Goal: Information Seeking & Learning: Find specific fact

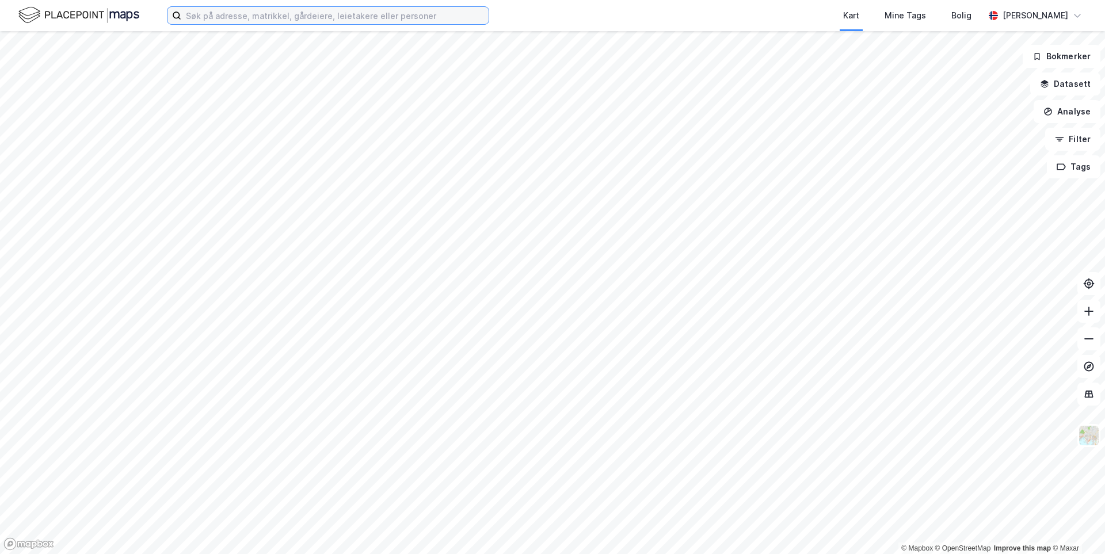
click at [214, 16] on input at bounding box center [334, 15] width 307 height 17
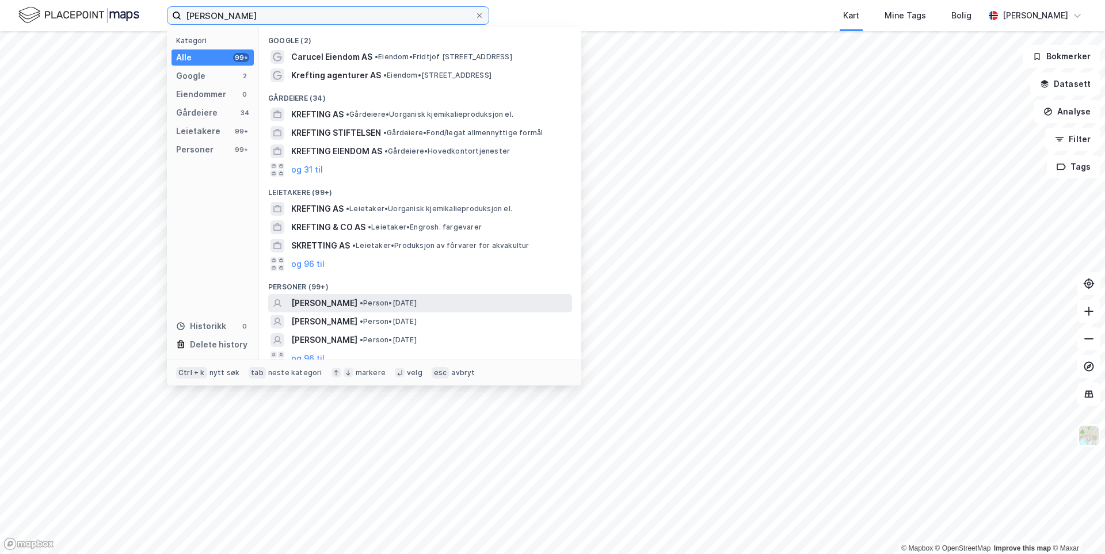
scroll to position [8, 0]
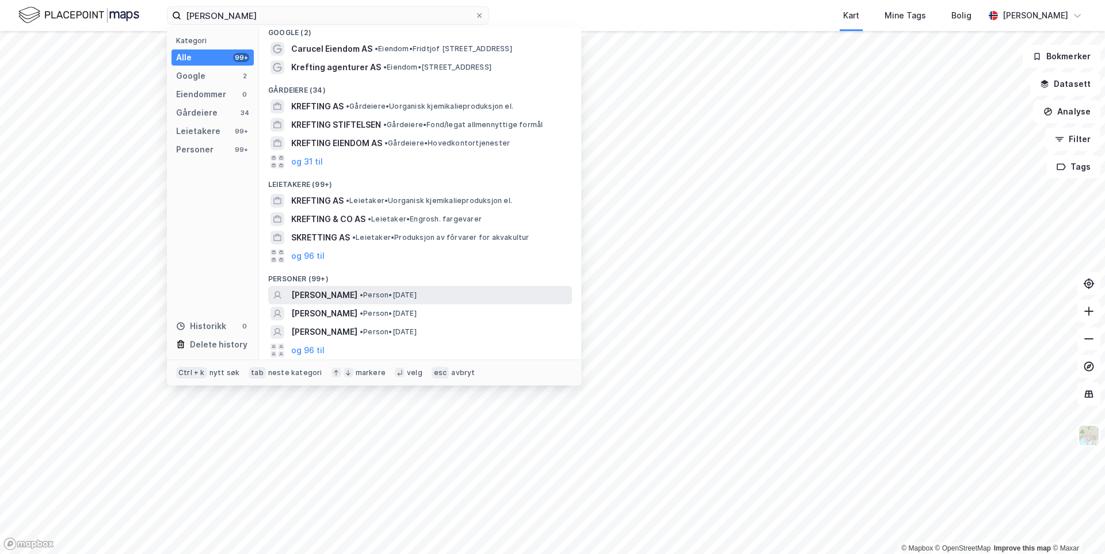
click at [350, 295] on span "[PERSON_NAME]" at bounding box center [324, 295] width 66 height 14
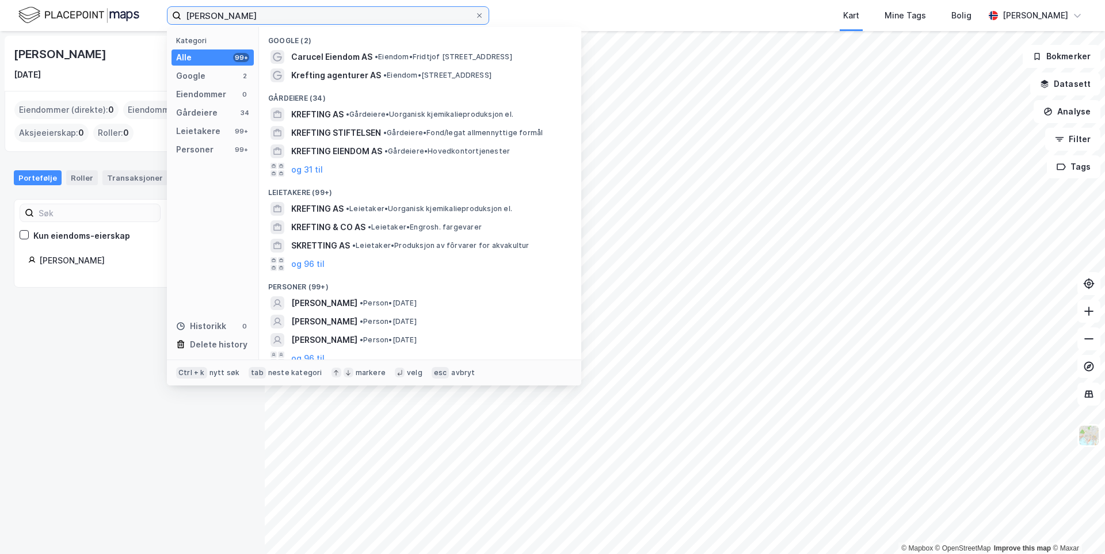
click at [257, 18] on input "[PERSON_NAME]" at bounding box center [327, 15] width 293 height 17
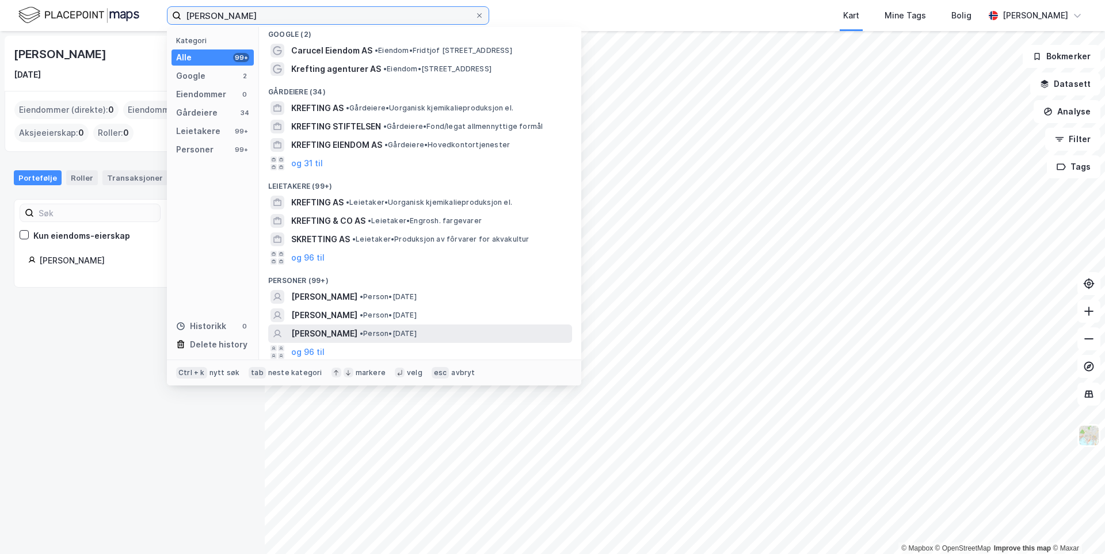
scroll to position [8, 0]
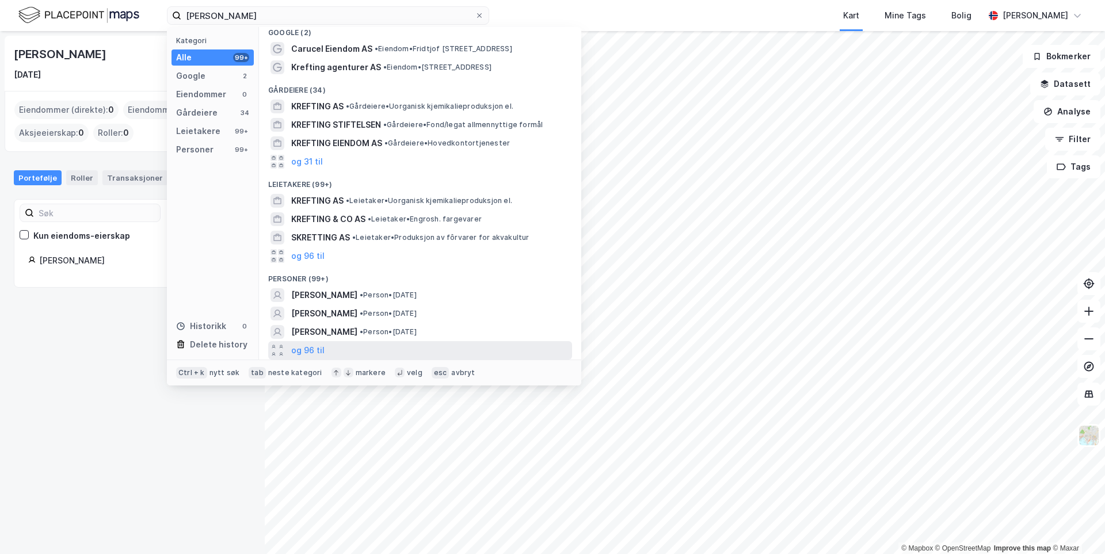
click at [355, 345] on div "og 96 til" at bounding box center [420, 350] width 304 height 18
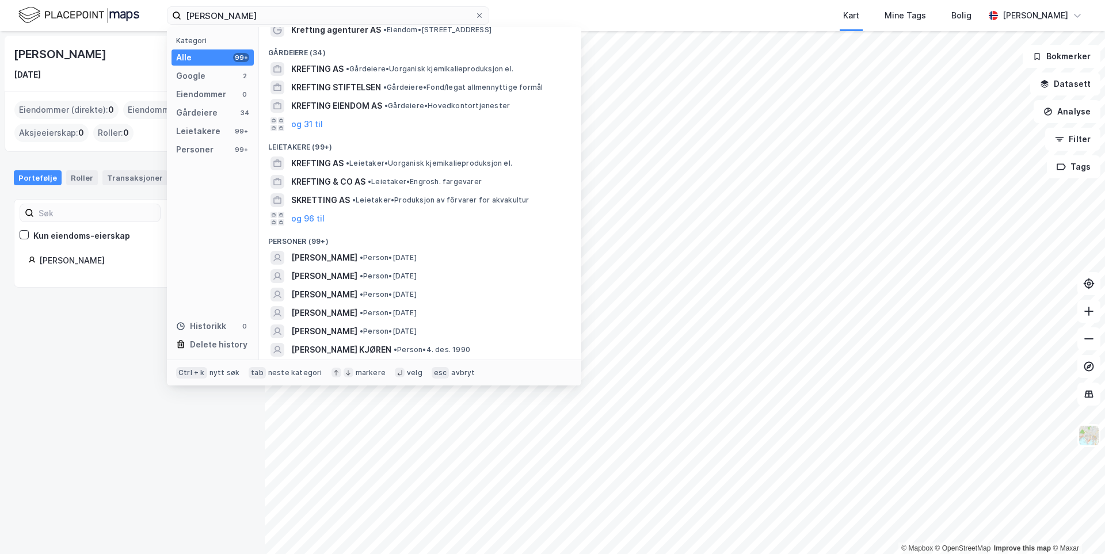
scroll to position [66, 0]
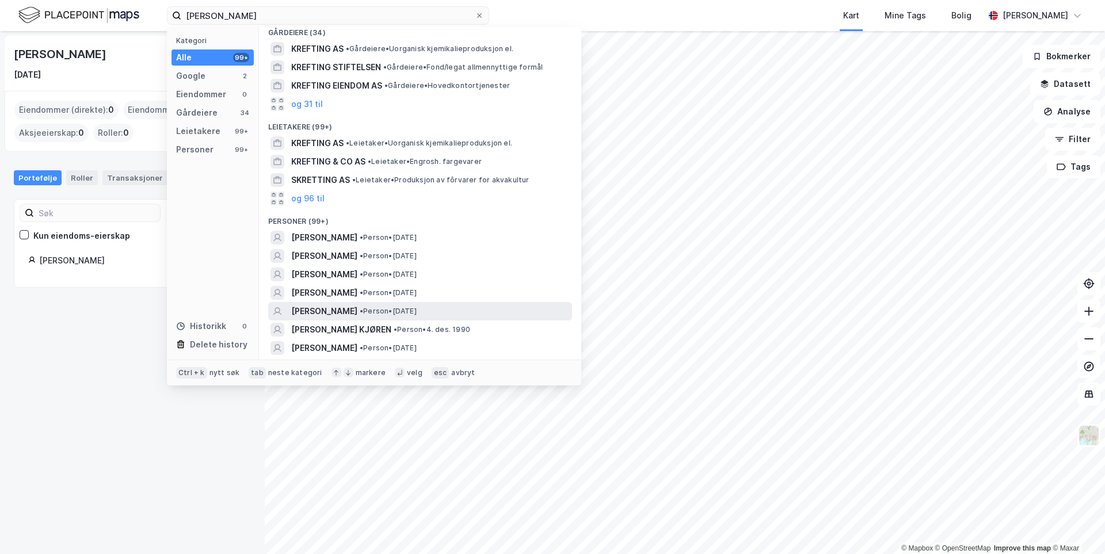
click at [357, 309] on span "[PERSON_NAME]" at bounding box center [324, 311] width 66 height 14
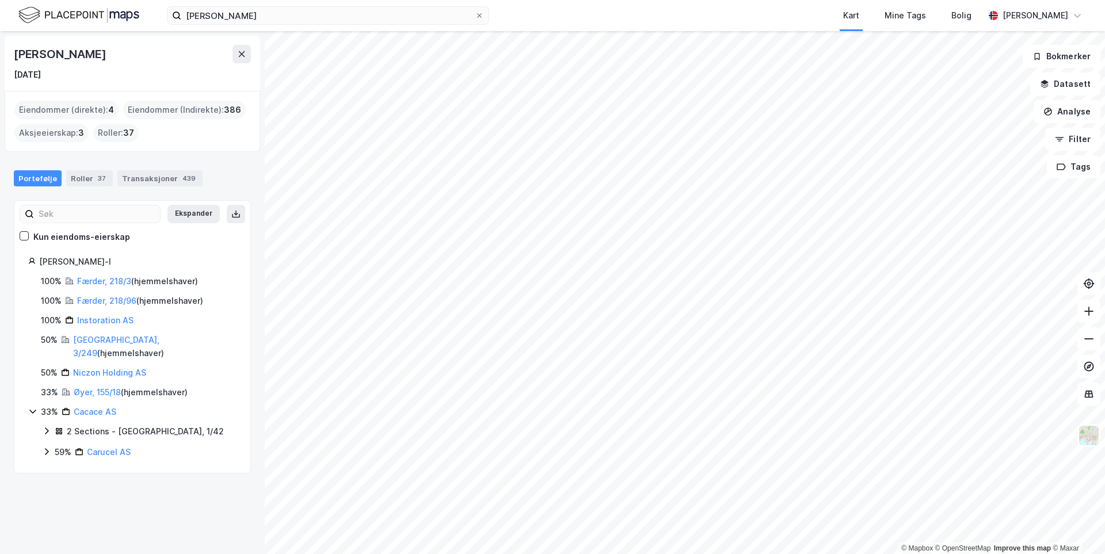
click at [29, 407] on icon at bounding box center [32, 411] width 9 height 9
click at [92, 342] on link "[GEOGRAPHIC_DATA], 3/249" at bounding box center [116, 347] width 86 height 24
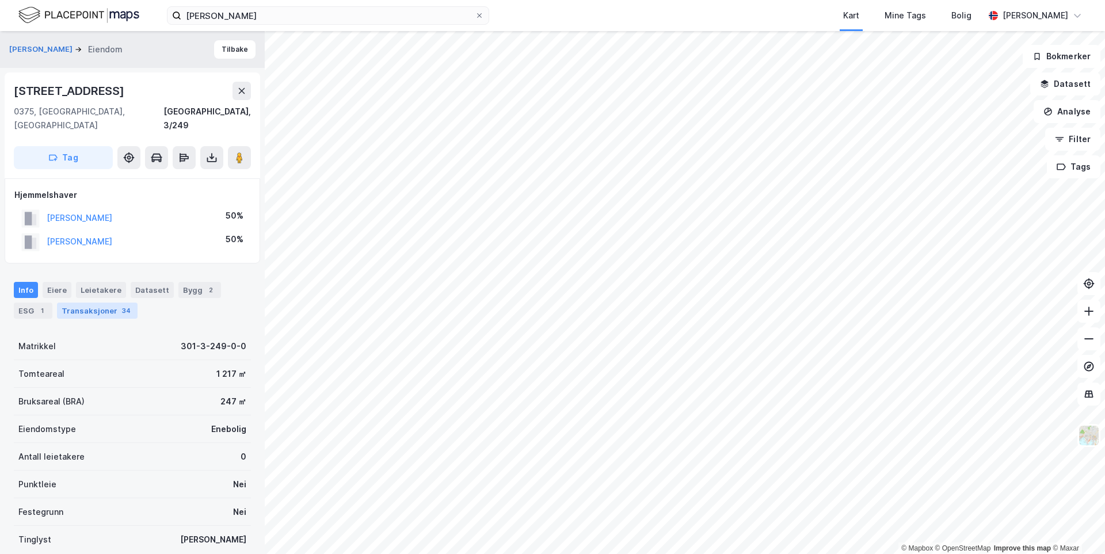
click at [96, 304] on div "Transaksjoner 34" at bounding box center [97, 311] width 81 height 16
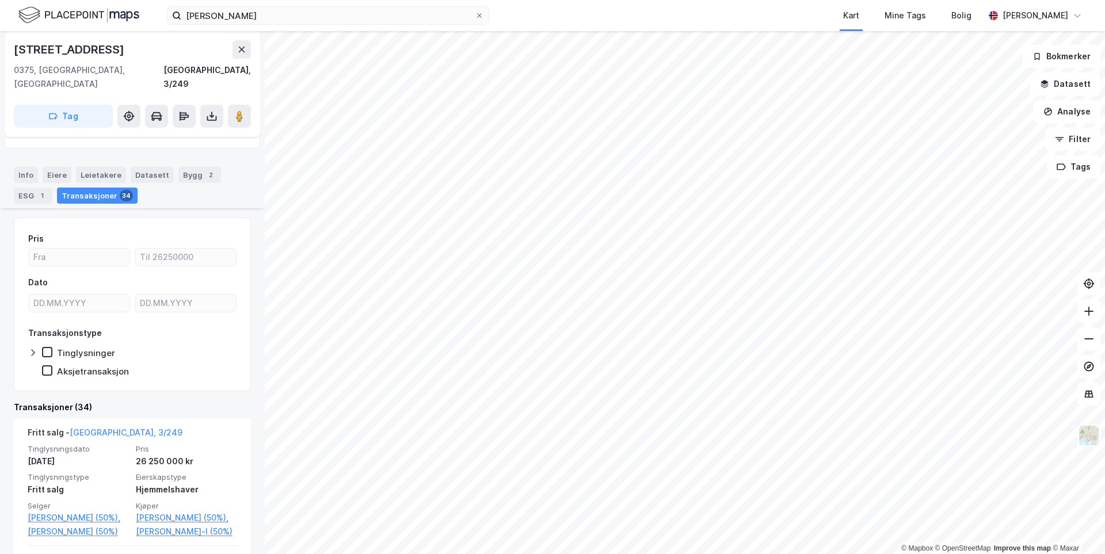
scroll to position [173, 0]
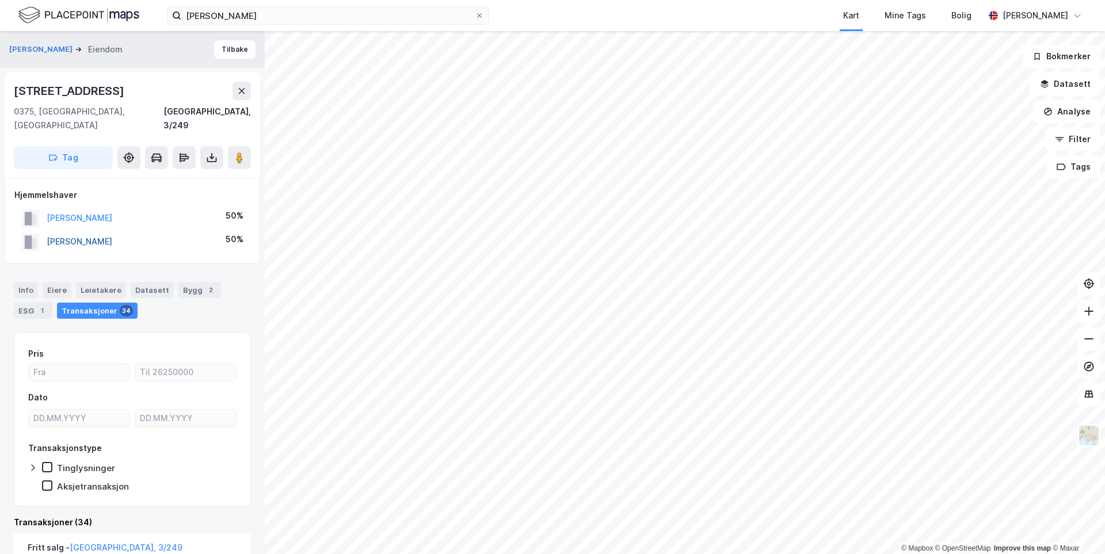
click at [0, 0] on button "[PERSON_NAME]" at bounding box center [0, 0] width 0 height 0
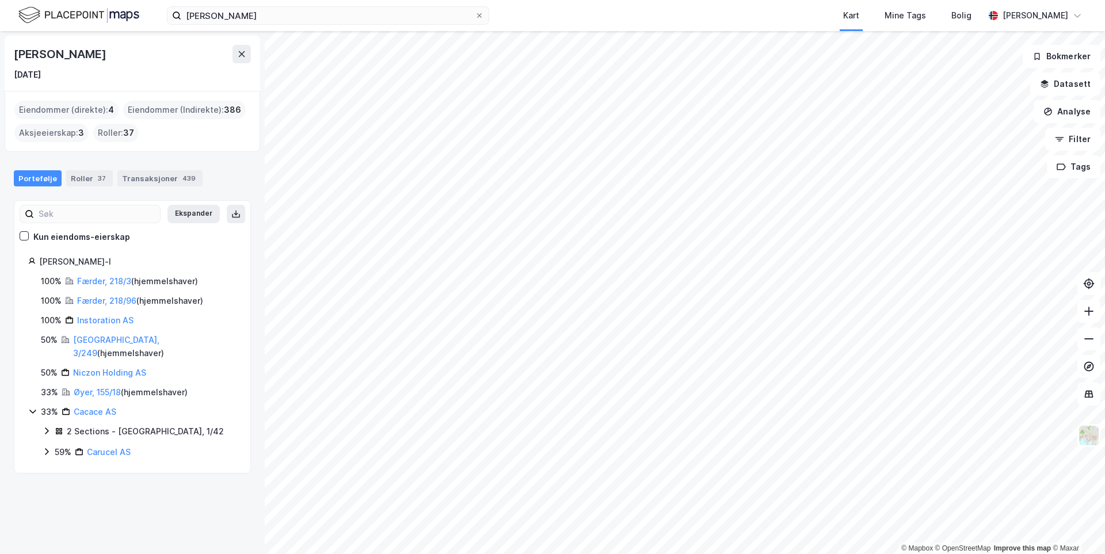
click at [35, 407] on icon at bounding box center [32, 411] width 9 height 9
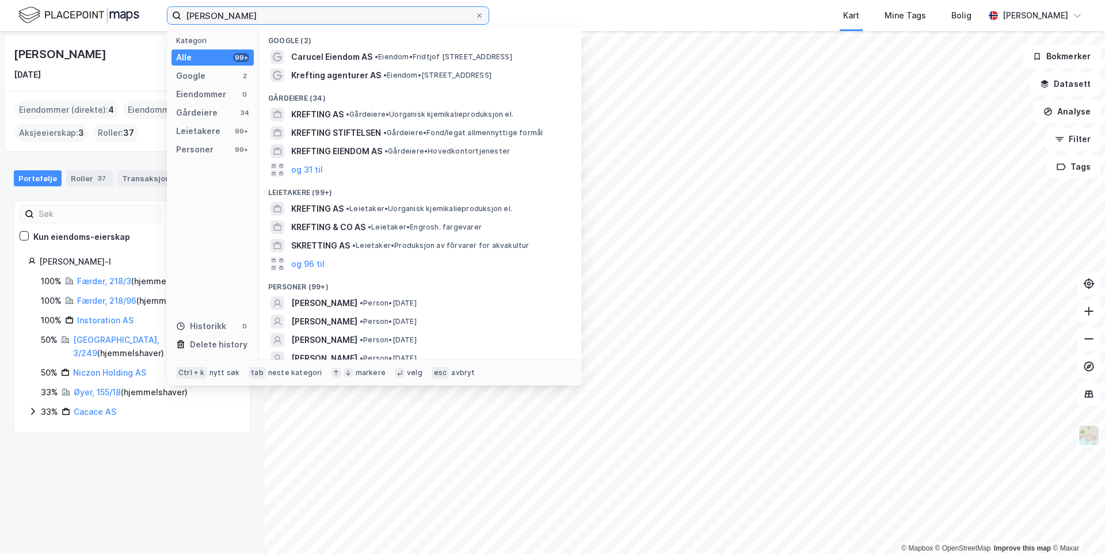
drag, startPoint x: 300, startPoint y: 15, endPoint x: 120, endPoint y: 12, distance: 179.6
click at [120, 12] on div "[PERSON_NAME] Kategori Alle 99+ Google 2 Eiendommer 0 Gårdeiere 34 Leietakere 9…" at bounding box center [552, 15] width 1105 height 31
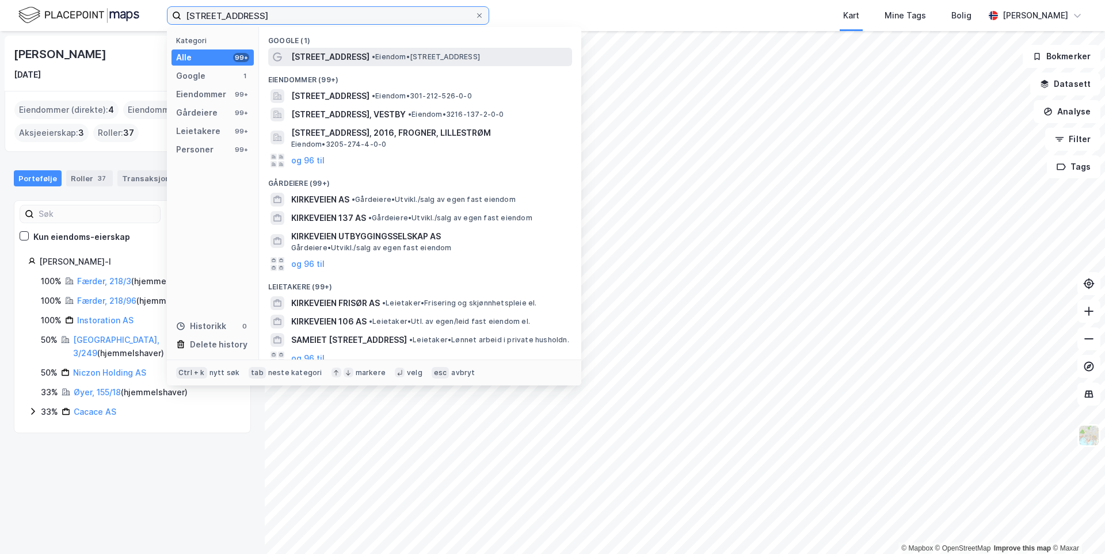
type input "[STREET_ADDRESS]"
click at [319, 56] on span "[STREET_ADDRESS]" at bounding box center [330, 57] width 78 height 14
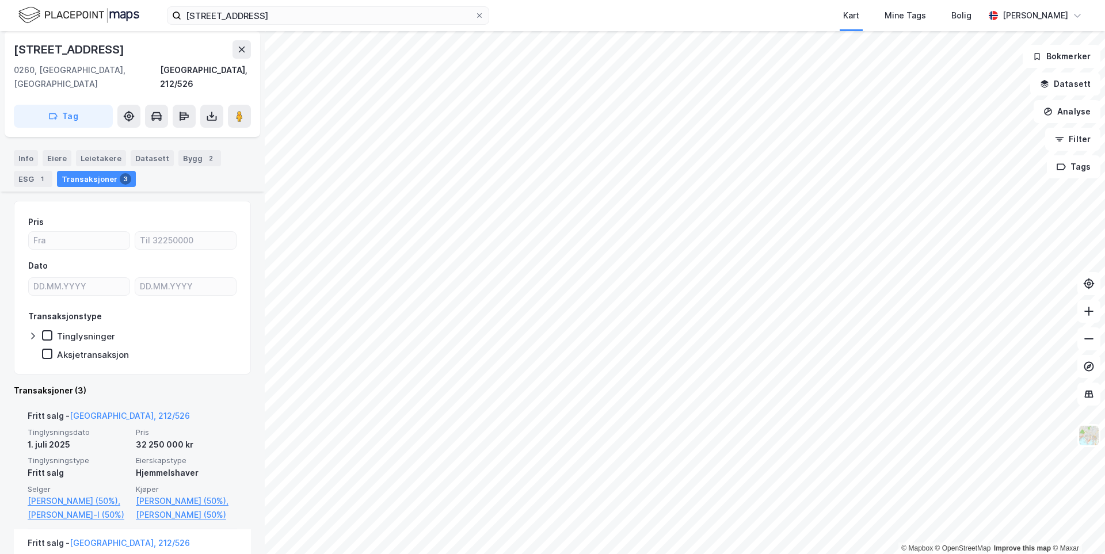
scroll to position [115, 0]
